Goal: Transaction & Acquisition: Obtain resource

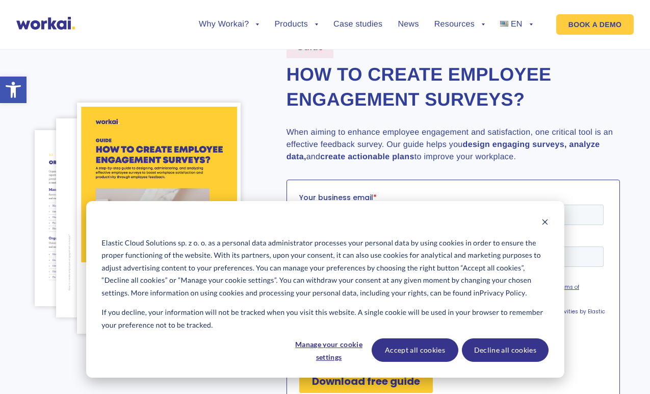
scroll to position [55, 0]
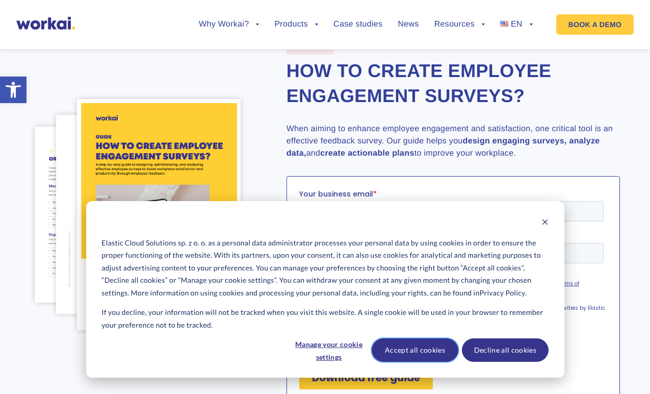
click at [424, 349] on button "Accept all cookies" at bounding box center [415, 349] width 87 height 23
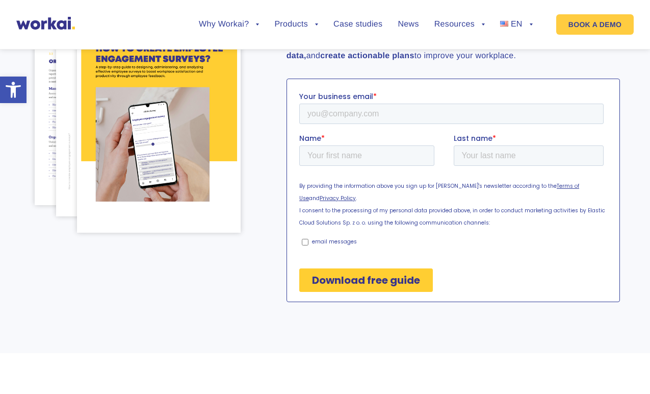
scroll to position [152, 0]
click at [374, 123] on fieldset "Your business email *" at bounding box center [453, 111] width 308 height 42
click at [375, 118] on input "Your business email *" at bounding box center [451, 112] width 304 height 20
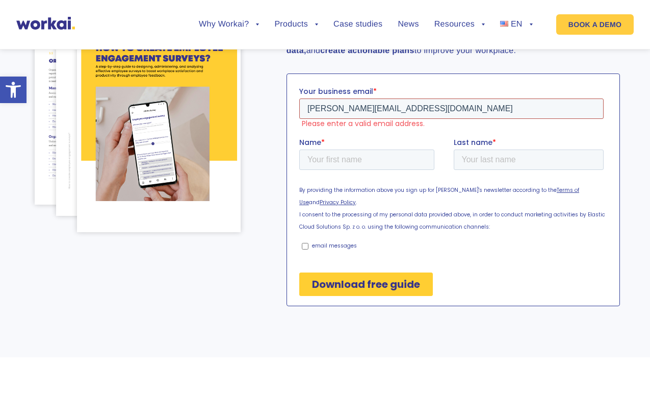
click at [415, 118] on div "Your business email * [PERSON_NAME][EMAIL_ADDRESS][DOMAIN_NAME] Please enter a …" at bounding box center [453, 107] width 308 height 42
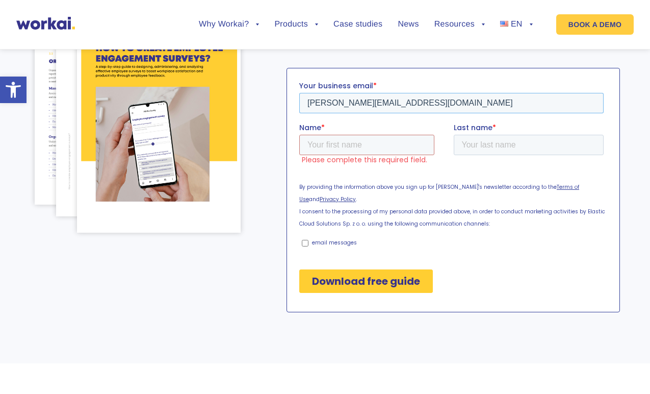
type input "[PERSON_NAME][EMAIL_ADDRESS][DOMAIN_NAME]"
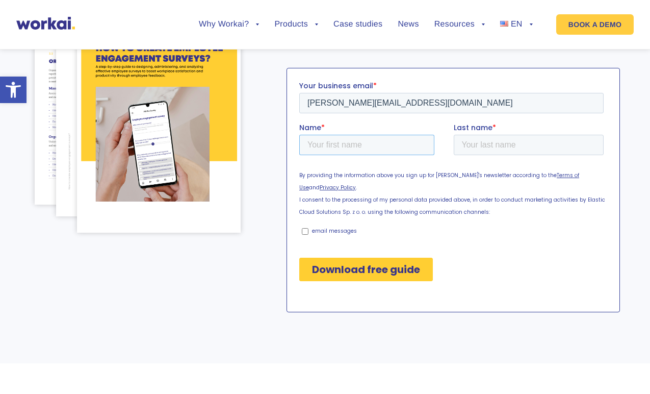
click at [367, 141] on input "Name *" at bounding box center [366, 144] width 135 height 20
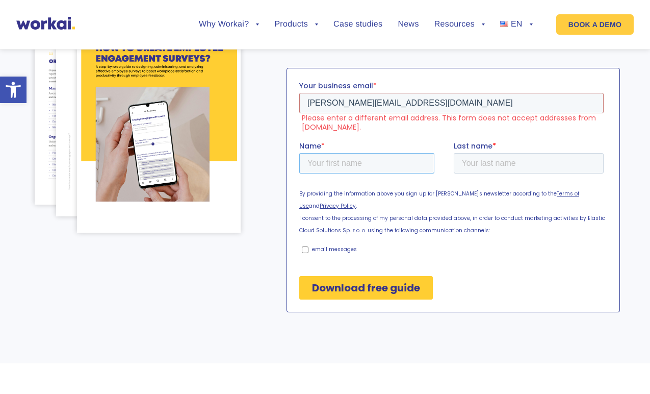
type input "[PERSON_NAME]"
click at [380, 276] on input "Download free guide" at bounding box center [366, 286] width 134 height 23
click at [305, 246] on input "email messages" at bounding box center [304, 249] width 7 height 7
click at [304, 246] on input "email messages" at bounding box center [304, 249] width 7 height 7
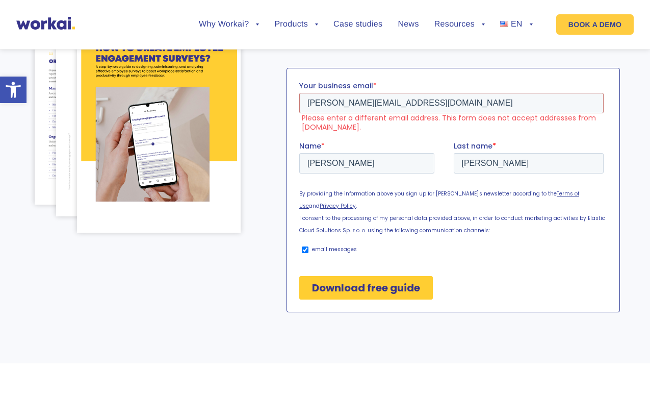
checkbox input "false"
click at [346, 277] on input "Download free guide" at bounding box center [366, 286] width 134 height 23
click at [410, 100] on input "[PERSON_NAME][EMAIL_ADDRESS][DOMAIN_NAME]" at bounding box center [451, 102] width 304 height 20
drag, startPoint x: 409, startPoint y: 100, endPoint x: 334, endPoint y: 99, distance: 75.5
click at [334, 99] on input "[PERSON_NAME][EMAIL_ADDRESS][DOMAIN_NAME]" at bounding box center [451, 102] width 304 height 20
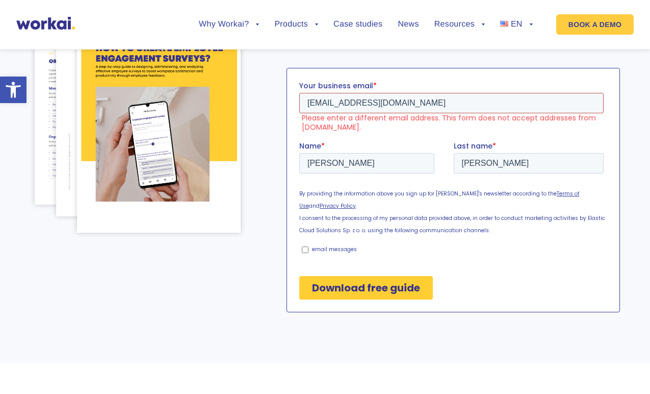
drag, startPoint x: 475, startPoint y: 99, endPoint x: 589, endPoint y: 170, distance: 134.1
click at [299, 92] on html "Your business email * [EMAIL_ADDRESS][DOMAIN_NAME] Please enter a different ema…" at bounding box center [453, 198] width 308 height 237
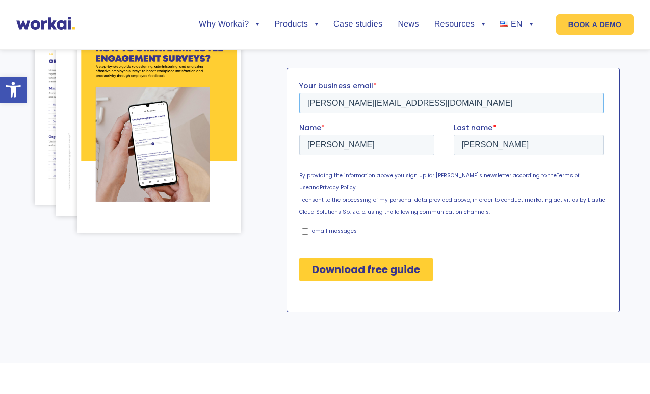
type input "[PERSON_NAME][EMAIL_ADDRESS][DOMAIN_NAME]"
click at [416, 257] on input "Download free guide" at bounding box center [366, 268] width 134 height 23
